Goal: Find specific page/section: Find specific page/section

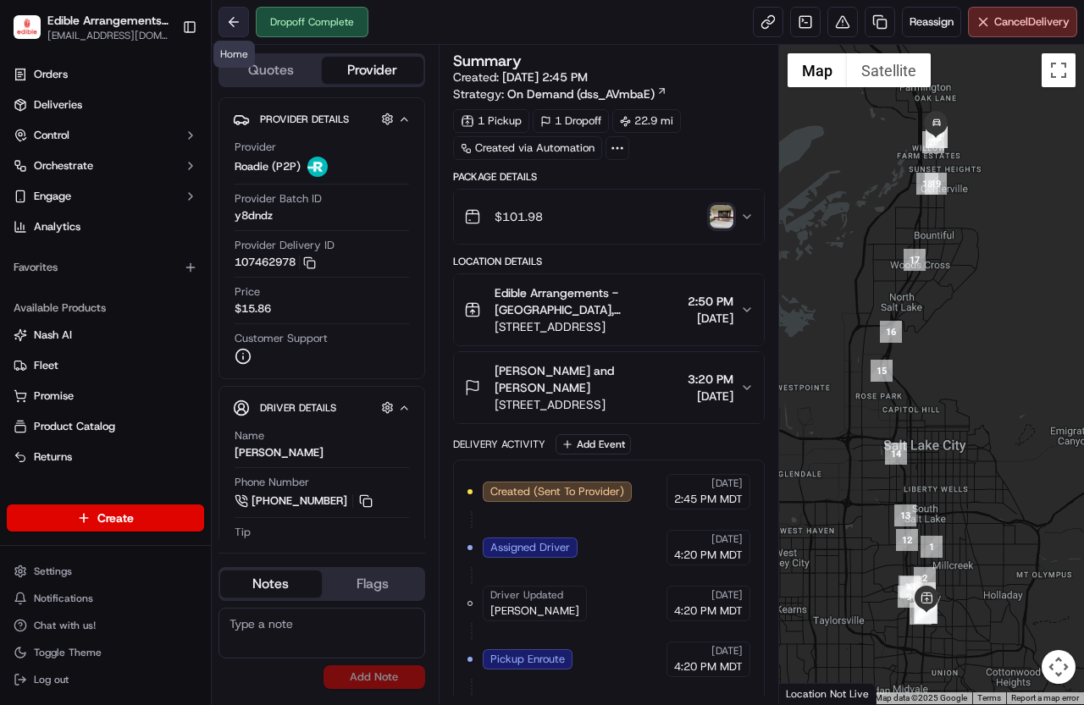
click at [229, 25] on button at bounding box center [233, 22] width 30 height 30
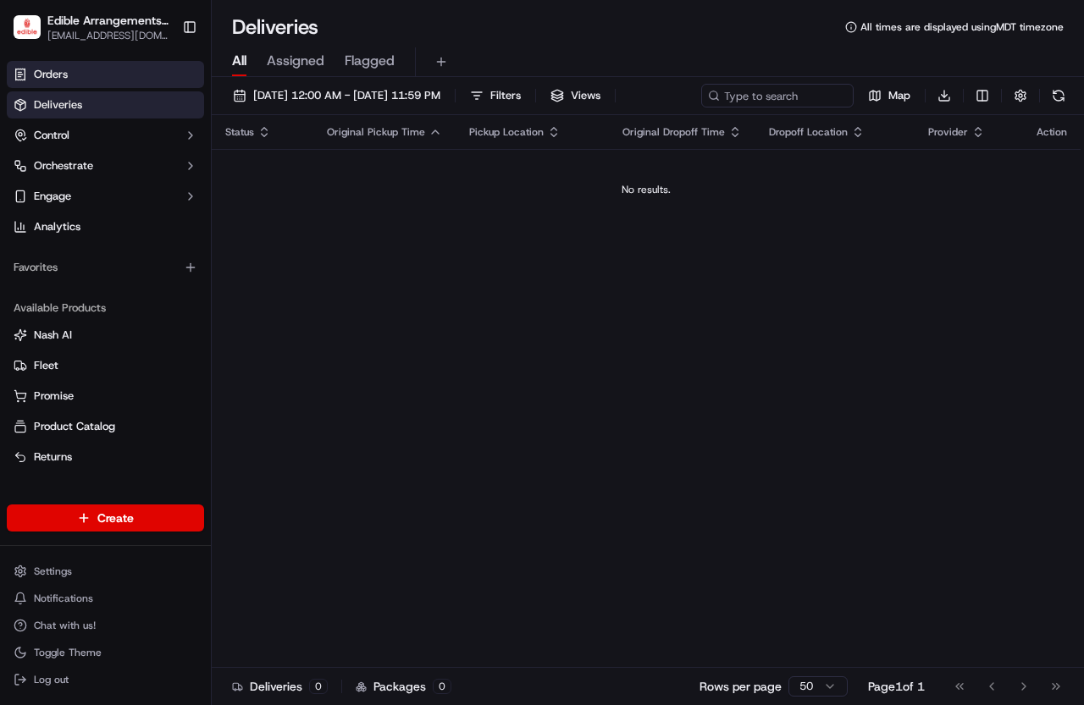
click at [65, 71] on span "Orders" at bounding box center [51, 74] width 34 height 15
